Goal: Transaction & Acquisition: Purchase product/service

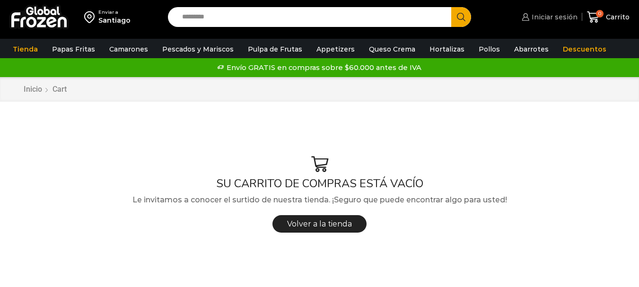
click at [558, 18] on span "Iniciar sesión" at bounding box center [554, 16] width 48 height 9
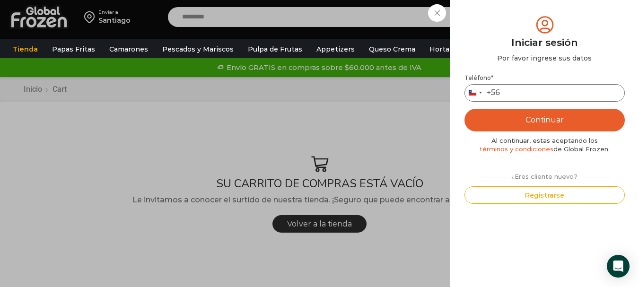
click at [540, 91] on input "Teléfono *" at bounding box center [545, 93] width 160 height 18
type input "*********"
click at [533, 118] on button "Continuar" at bounding box center [545, 120] width 160 height 23
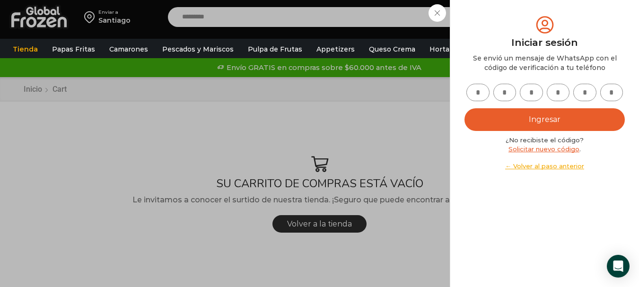
click at [481, 92] on input "text" at bounding box center [478, 93] width 23 height 18
type input "*"
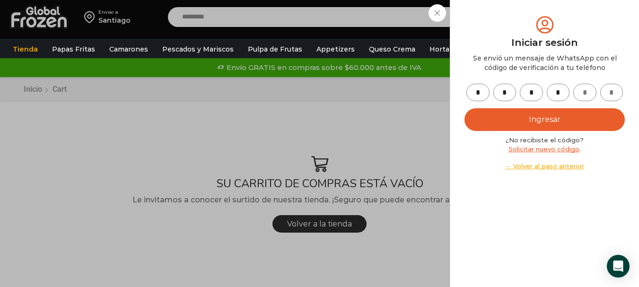
type input "*"
click at [566, 111] on button "Ingresar" at bounding box center [545, 119] width 160 height 23
click at [558, 119] on button "Ingresar" at bounding box center [545, 119] width 160 height 23
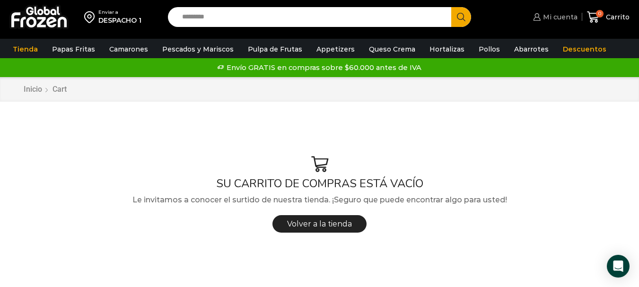
click at [554, 15] on span "Mi cuenta" at bounding box center [559, 16] width 37 height 9
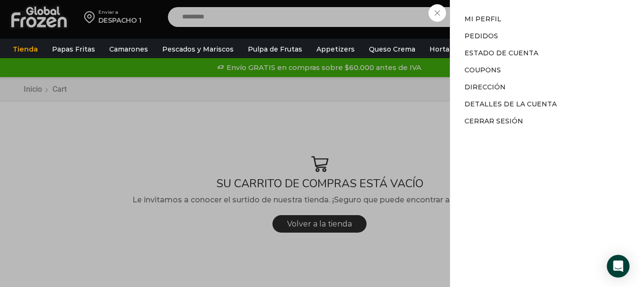
click at [531, 27] on div "Mi cuenta Mi cuenta Mi perfil Pedidos Descargas Estado de Cuenta Coupons Direcc…" at bounding box center [554, 17] width 46 height 19
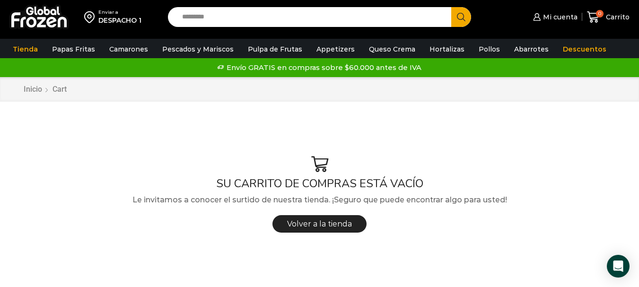
click at [195, 17] on input "Search input" at bounding box center [311, 17] width 269 height 20
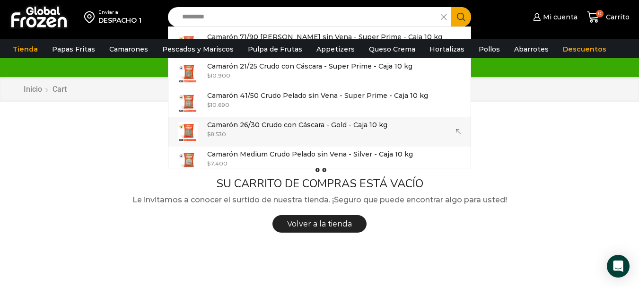
scroll to position [142, 0]
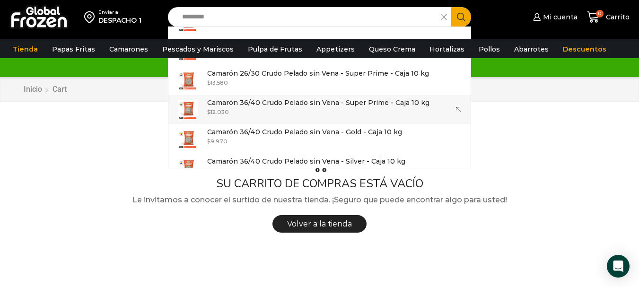
click at [279, 104] on p "Camarón 36/40 Crudo Pelado sin Vena - Super Prime - Caja 10 kg" at bounding box center [318, 102] width 222 height 10
type input "**********"
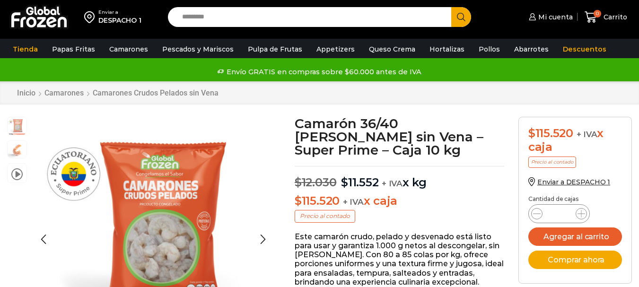
scroll to position [0, 0]
click at [581, 215] on icon at bounding box center [582, 214] width 8 height 8
type input "*"
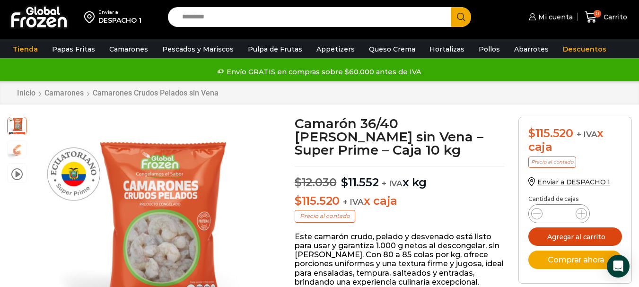
click at [575, 240] on button "Agregar al carrito" at bounding box center [576, 237] width 94 height 18
click at [583, 18] on div "0 Carrito 0 0 Shopping Cart No tienes productos en el carrito. Volver a la tien…" at bounding box center [606, 17] width 47 height 22
click at [236, 5] on div "Enviar a DESPACHO 1 Search input Search Mi cuenta" at bounding box center [319, 17] width 635 height 34
click at [236, 11] on input "Search input" at bounding box center [311, 17] width 269 height 20
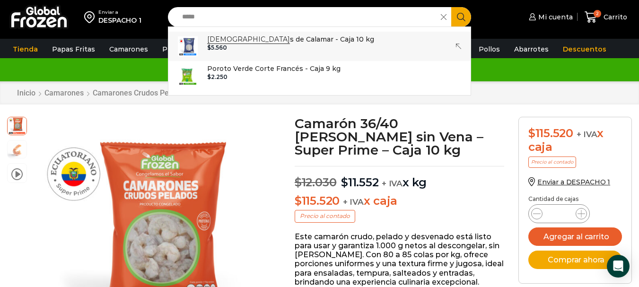
click at [277, 43] on p "Vaina s de Calamar - Caja 10 kg" at bounding box center [290, 39] width 167 height 10
type input "**********"
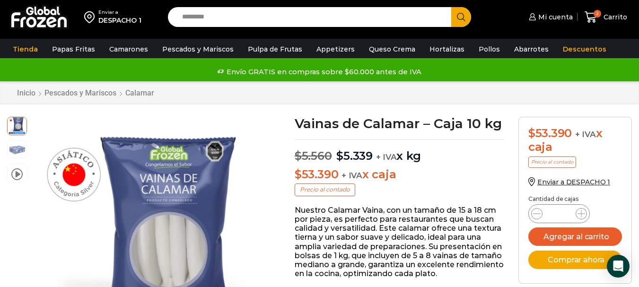
click at [254, 15] on input "Search input" at bounding box center [311, 17] width 269 height 20
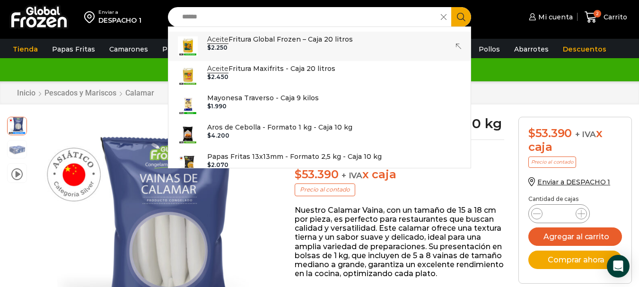
click at [248, 43] on p "Aceite Fritura Global Frozen – Caja 20 litros" at bounding box center [280, 39] width 146 height 10
type input "**********"
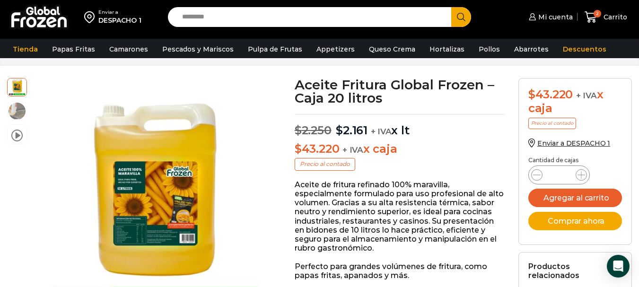
scroll to position [95, 0]
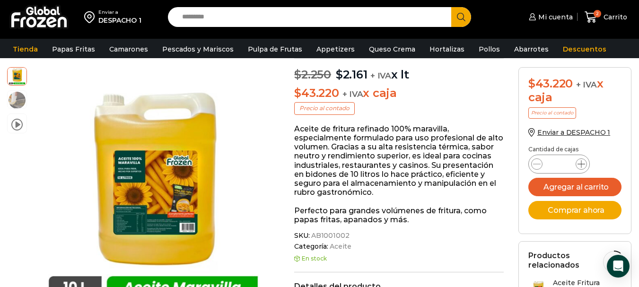
click at [583, 163] on icon at bounding box center [582, 164] width 8 height 8
type input "*"
click at [593, 188] on button "Agregar al carrito" at bounding box center [576, 187] width 94 height 18
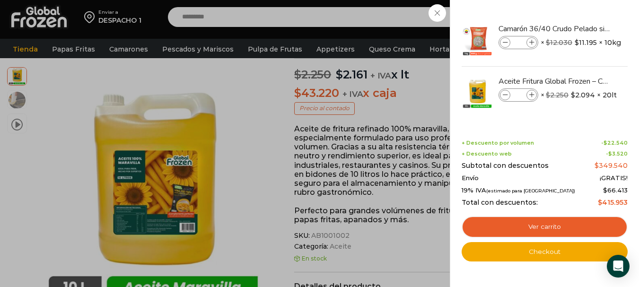
click at [583, 16] on div "5 [GEOGRAPHIC_DATA] 5 5 Shopping Cart *" at bounding box center [606, 17] width 47 height 22
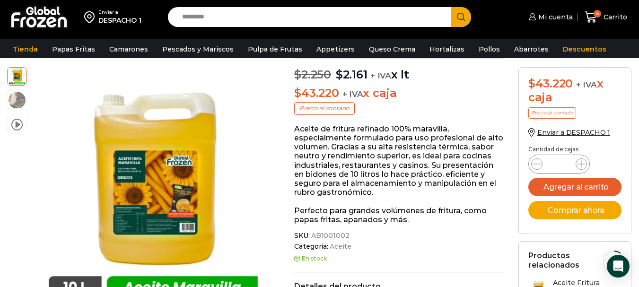
click at [295, 19] on input "Search input" at bounding box center [311, 17] width 269 height 20
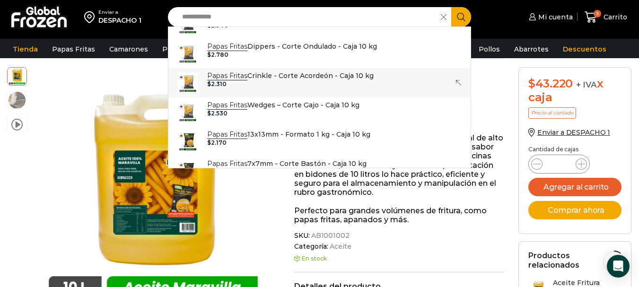
scroll to position [95, 0]
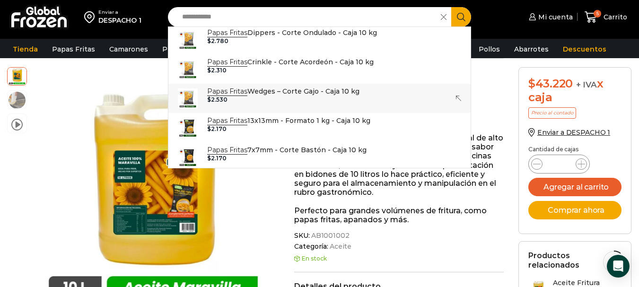
click at [310, 84] on link "Papas Fritas Wedges – Corte Gajo - Caja 10 kg In stock $ 2.530" at bounding box center [319, 98] width 302 height 29
type input "**********"
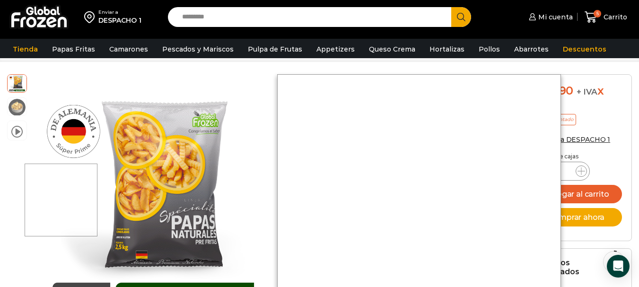
scroll to position [95, 0]
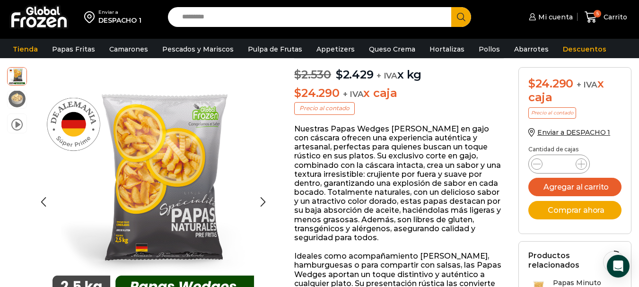
click at [18, 93] on img at bounding box center [17, 98] width 19 height 19
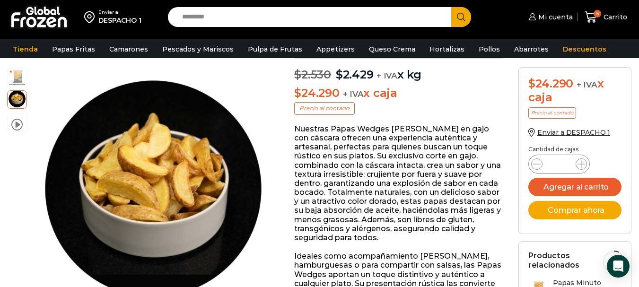
drag, startPoint x: 235, startPoint y: 18, endPoint x: 193, endPoint y: 18, distance: 42.6
click at [193, 18] on input "Search input" at bounding box center [311, 17] width 269 height 20
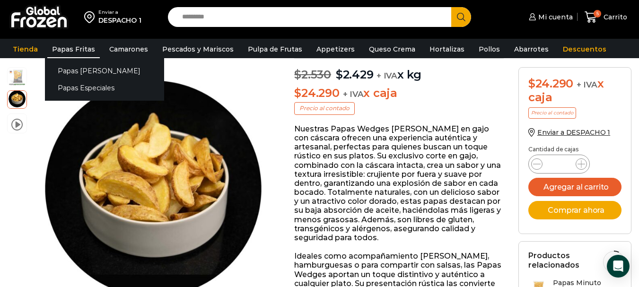
click at [64, 47] on link "Papas Fritas" at bounding box center [73, 49] width 53 height 18
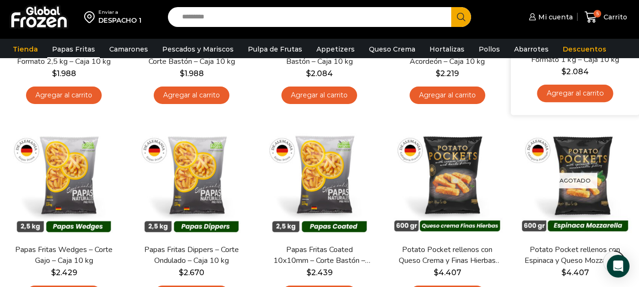
scroll to position [284, 0]
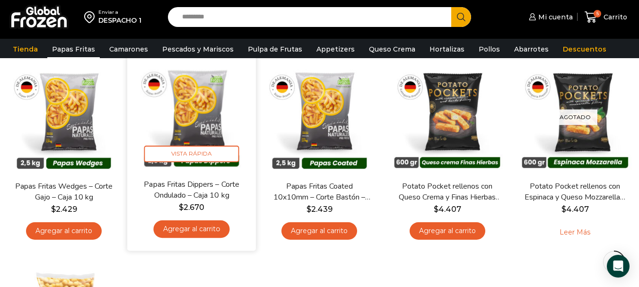
click at [189, 122] on img at bounding box center [191, 114] width 115 height 115
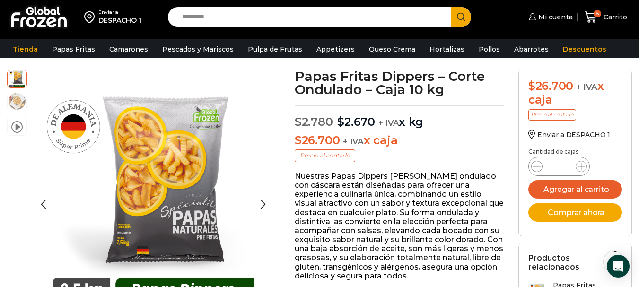
click at [20, 108] on img at bounding box center [17, 101] width 19 height 19
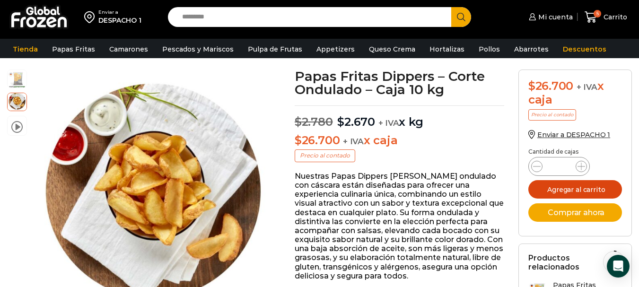
click at [583, 184] on button "Agregar al carrito" at bounding box center [576, 189] width 94 height 18
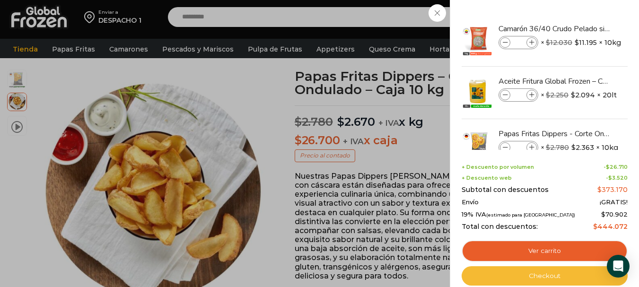
click at [537, 279] on link "Checkout" at bounding box center [545, 276] width 166 height 20
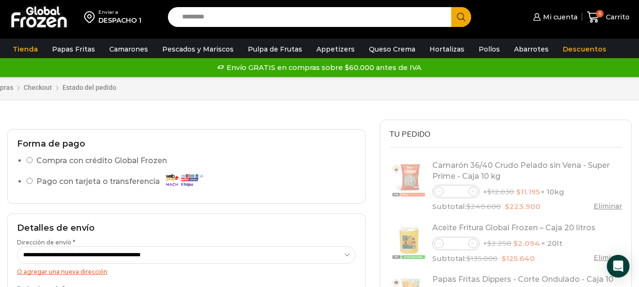
select select "*"
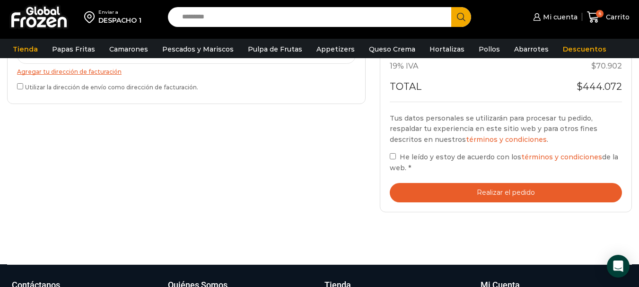
scroll to position [379, 0]
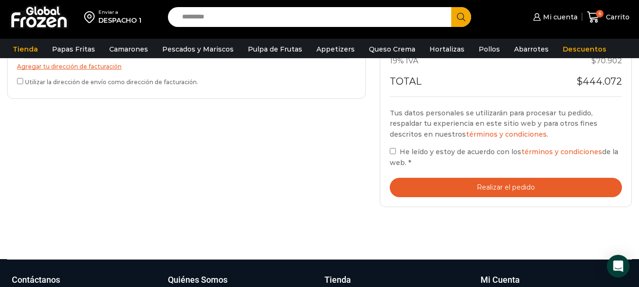
click at [523, 188] on button "Realizar el pedido" at bounding box center [506, 187] width 232 height 19
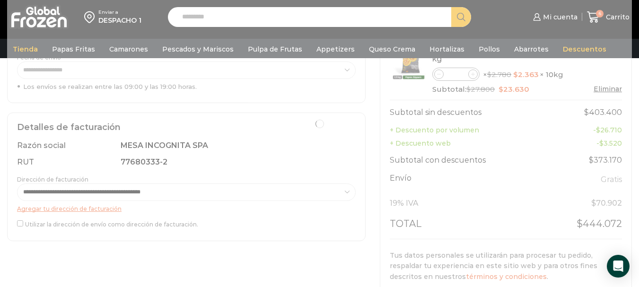
scroll to position [237, 0]
